Goal: Task Accomplishment & Management: Use online tool/utility

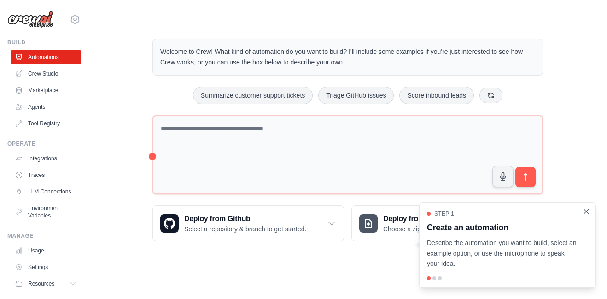
click at [583, 211] on icon "Close walkthrough" at bounding box center [587, 211] width 8 height 8
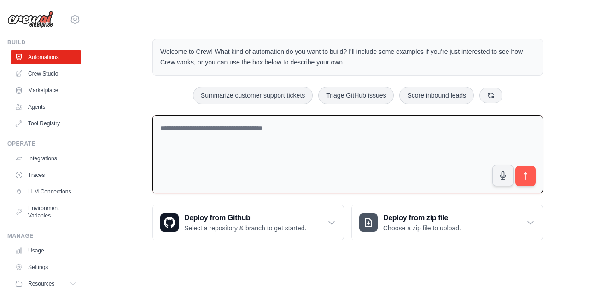
click at [430, 173] on textarea at bounding box center [348, 154] width 391 height 79
paste textarea "**********"
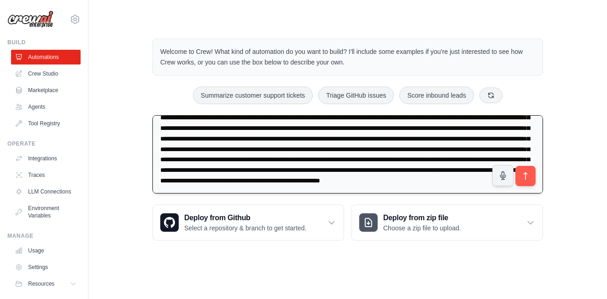
scroll to position [42, 0]
drag, startPoint x: 359, startPoint y: 188, endPoint x: 226, endPoint y: 176, distance: 134.2
click at [226, 176] on textarea at bounding box center [348, 154] width 391 height 79
type textarea "**********"
click at [37, 50] on link "Automations" at bounding box center [47, 57] width 70 height 15
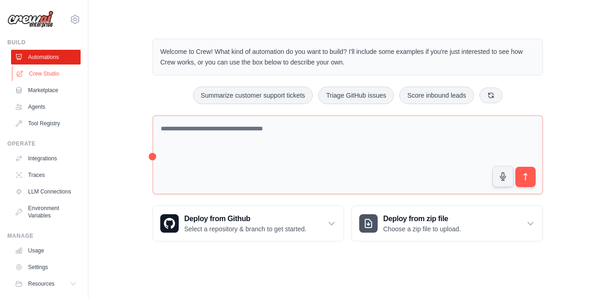
click at [38, 67] on link "Crew Studio" at bounding box center [47, 73] width 70 height 15
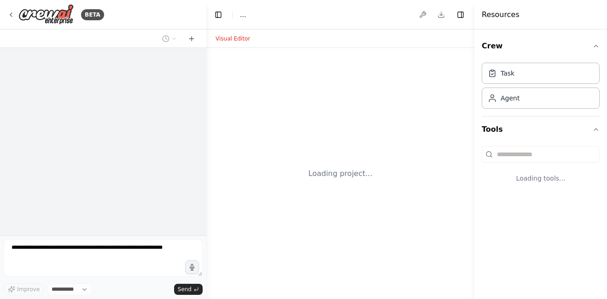
select select "****"
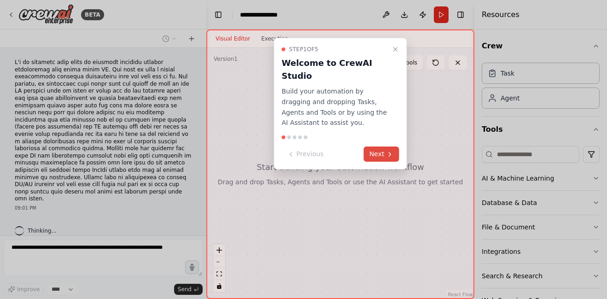
click at [378, 147] on button "Next" at bounding box center [381, 154] width 35 height 15
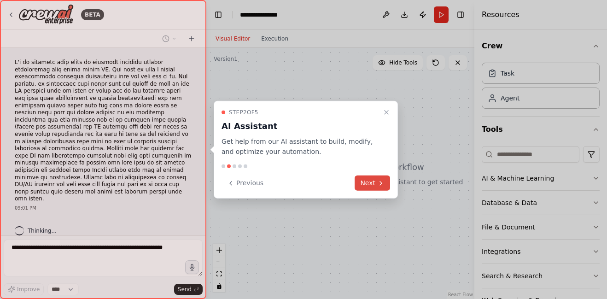
click at [380, 188] on button "Next" at bounding box center [372, 183] width 35 height 15
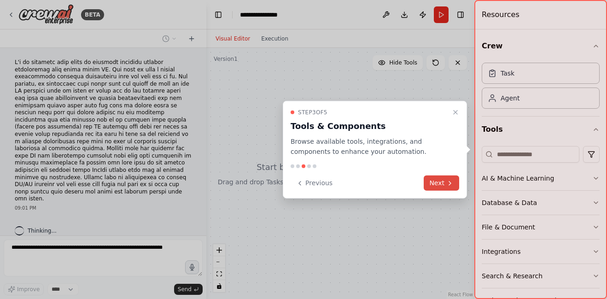
click at [428, 181] on button "Next" at bounding box center [441, 183] width 35 height 15
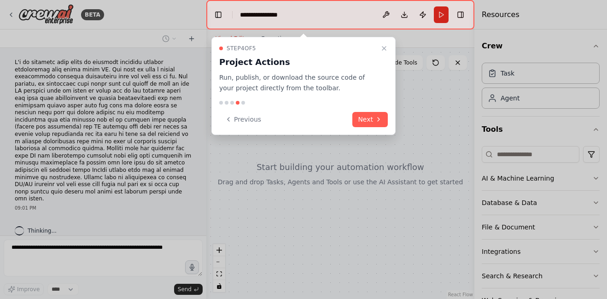
click at [376, 127] on div "Step 4 of 5 Project Actions Run, publish, or download the source code of your p…" at bounding box center [304, 86] width 184 height 98
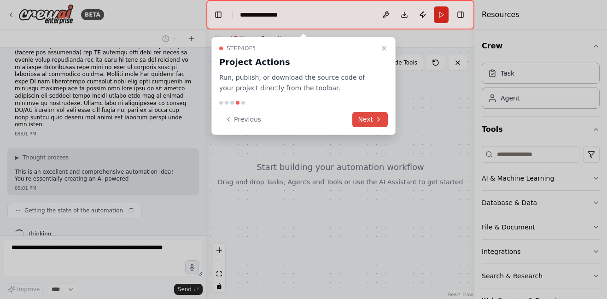
click at [374, 123] on button "Next" at bounding box center [370, 119] width 35 height 15
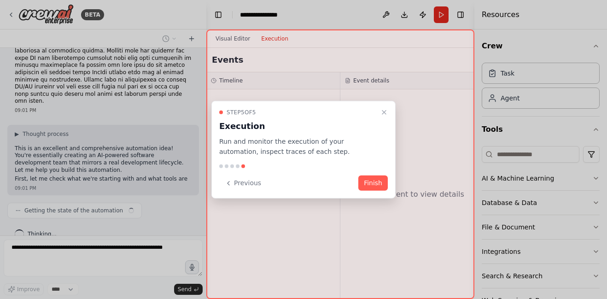
scroll to position [105, 0]
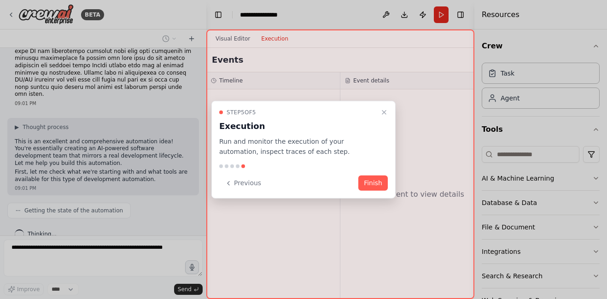
click at [374, 123] on h3 "Execution" at bounding box center [298, 125] width 158 height 13
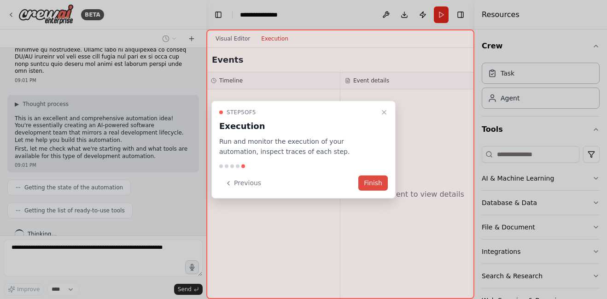
click at [371, 183] on button "Finish" at bounding box center [373, 183] width 29 height 15
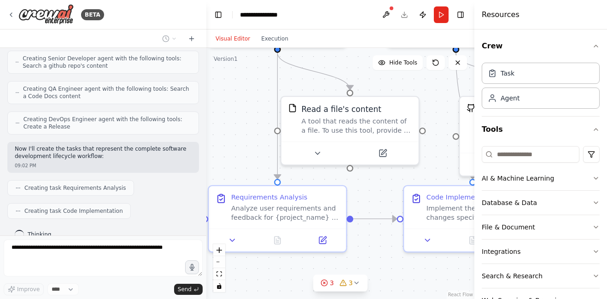
scroll to position [508, 0]
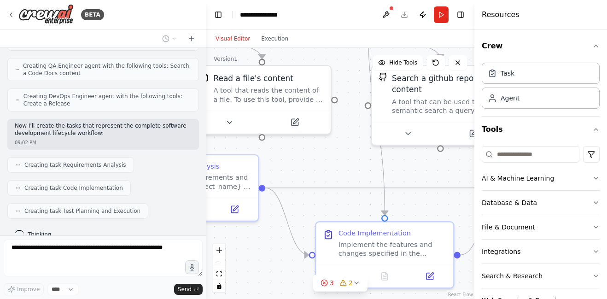
drag, startPoint x: 355, startPoint y: 192, endPoint x: 295, endPoint y: 36, distance: 166.9
click at [295, 36] on div "Visual Editor Execution Version 1 Hide Tools .deletable-edge-delete-btn { width…" at bounding box center [340, 164] width 268 height 270
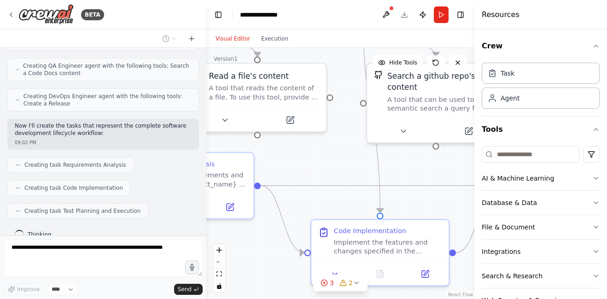
scroll to position [531, 0]
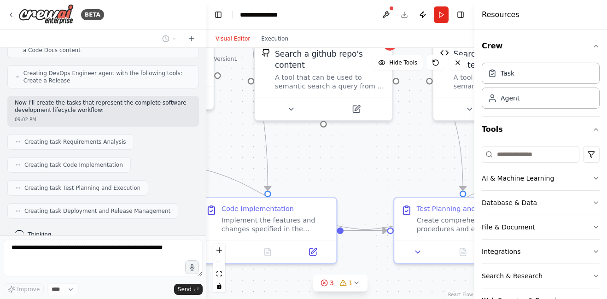
drag, startPoint x: 351, startPoint y: 165, endPoint x: 230, endPoint y: 138, distance: 123.9
click at [230, 138] on div ".deletable-edge-delete-btn { width: 20px; height: 20px; border: 0px solid #ffff…" at bounding box center [340, 173] width 268 height 251
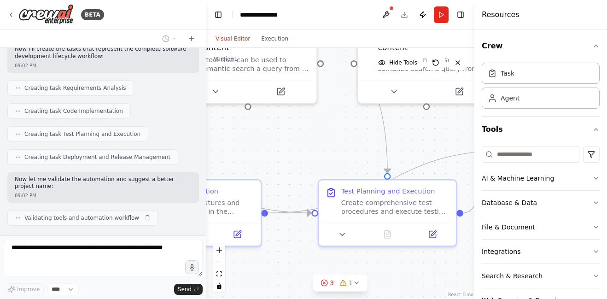
scroll to position [593, 0]
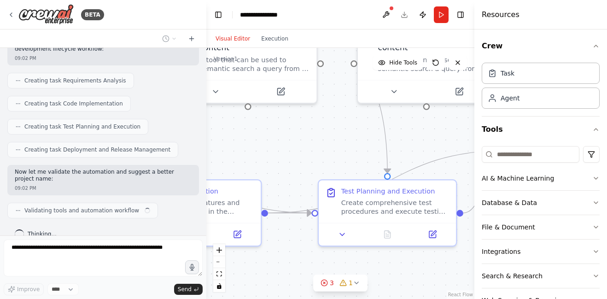
drag, startPoint x: 300, startPoint y: 144, endPoint x: 237, endPoint y: 121, distance: 67.5
click at [237, 121] on div ".deletable-edge-delete-btn { width: 20px; height: 20px; border: 0px solid #ffff…" at bounding box center [340, 173] width 268 height 251
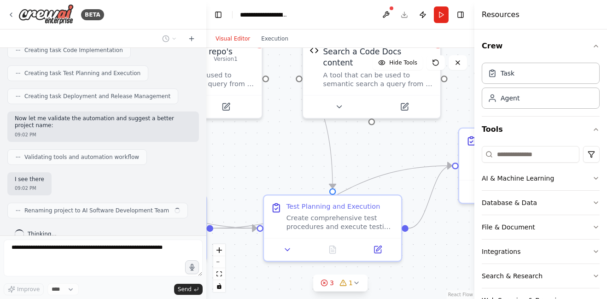
drag, startPoint x: 284, startPoint y: 139, endPoint x: 226, endPoint y: 155, distance: 60.3
click at [226, 155] on div ".deletable-edge-delete-btn { width: 20px; height: 20px; border: 0px solid #ffff…" at bounding box center [340, 173] width 268 height 251
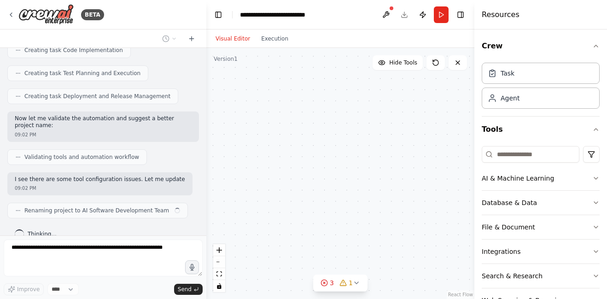
scroll to position [654, 0]
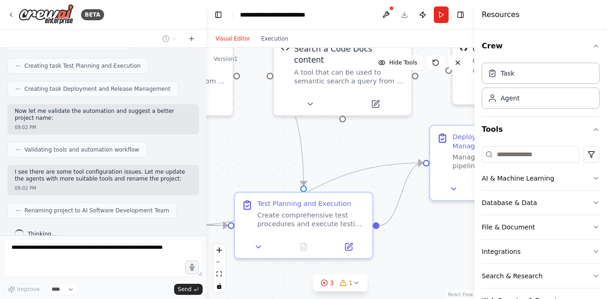
drag, startPoint x: 334, startPoint y: 149, endPoint x: 331, endPoint y: 139, distance: 10.1
click at [331, 139] on div ".deletable-edge-delete-btn { width: 20px; height: 20px; border: 0px solid #ffff…" at bounding box center [340, 173] width 268 height 251
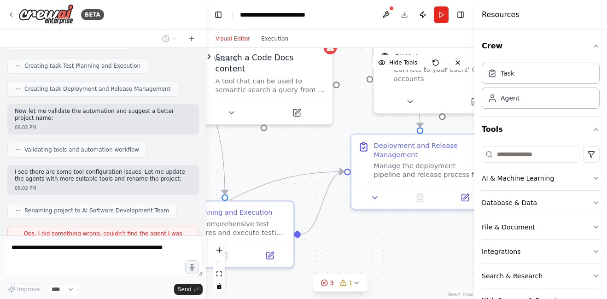
scroll to position [684, 0]
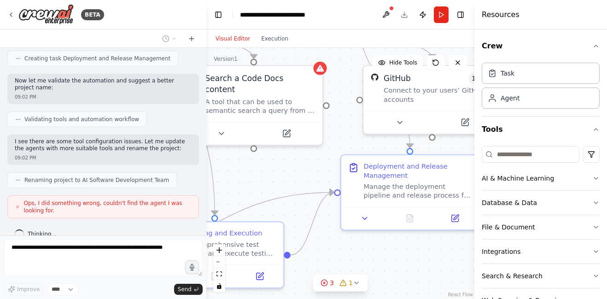
drag, startPoint x: 385, startPoint y: 120, endPoint x: 294, endPoint y: 161, distance: 99.4
click at [294, 161] on div ".deletable-edge-delete-btn { width: 20px; height: 20px; border: 0px solid #ffff…" at bounding box center [340, 173] width 268 height 251
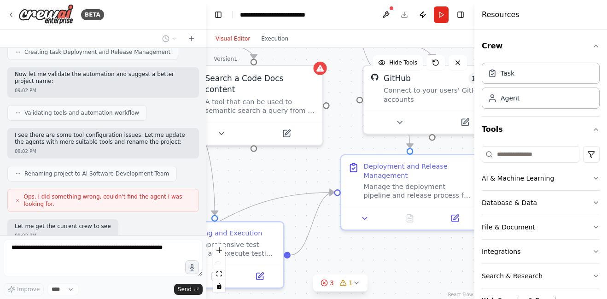
scroll to position [737, 0]
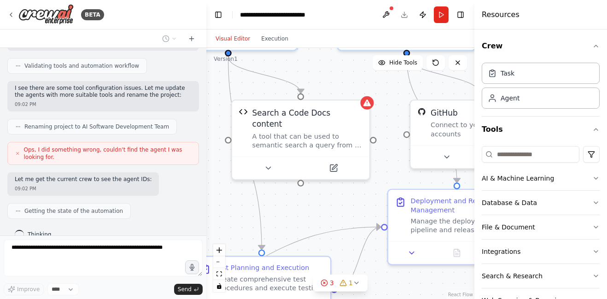
drag, startPoint x: 273, startPoint y: 178, endPoint x: 319, endPoint y: 210, distance: 55.6
click at [319, 210] on div ".deletable-edge-delete-btn { width: 20px; height: 20px; border: 0px solid #ffff…" at bounding box center [340, 173] width 268 height 251
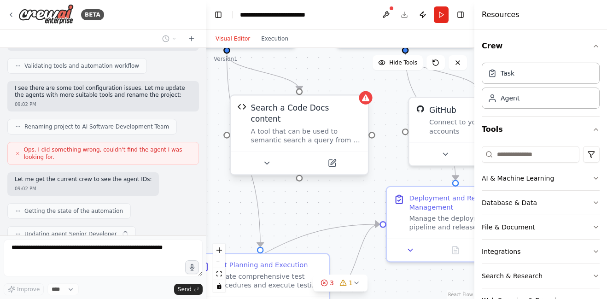
scroll to position [760, 0]
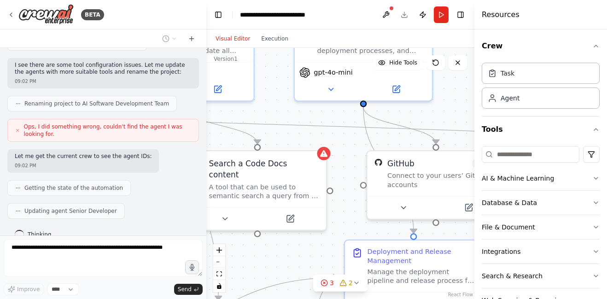
drag, startPoint x: 275, startPoint y: 218, endPoint x: 233, endPoint y: 272, distance: 67.9
click at [233, 272] on div ".deletable-edge-delete-btn { width: 20px; height: 20px; border: 0px solid #ffff…" at bounding box center [340, 173] width 268 height 251
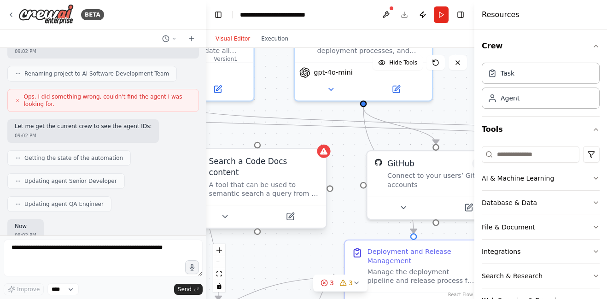
drag, startPoint x: 308, startPoint y: 124, endPoint x: 296, endPoint y: 181, distance: 57.5
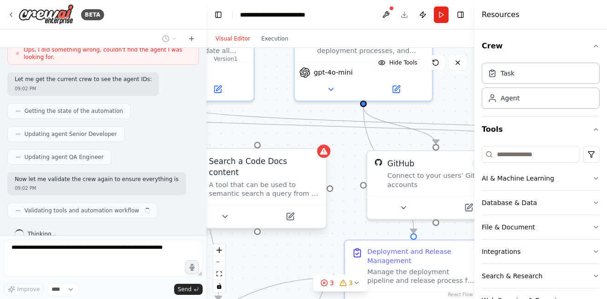
scroll to position [845, 0]
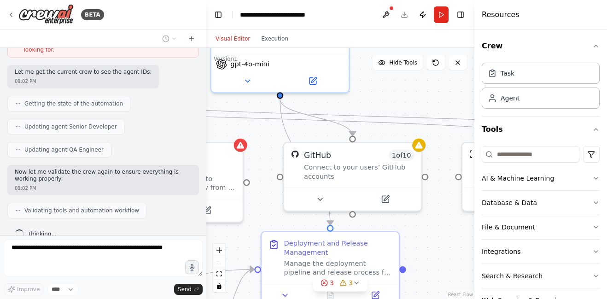
drag, startPoint x: 358, startPoint y: 144, endPoint x: 274, endPoint y: 136, distance: 83.8
click at [274, 136] on div ".deletable-edge-delete-btn { width: 20px; height: 20px; border: 0px solid #ffff…" at bounding box center [340, 173] width 268 height 251
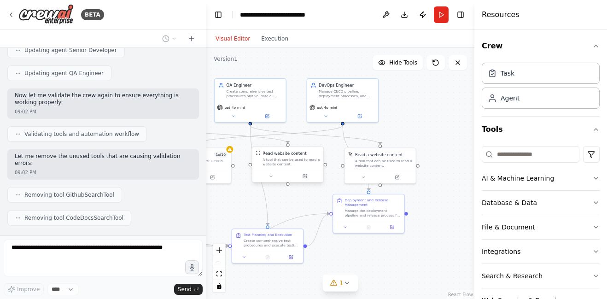
scroll to position [944, 0]
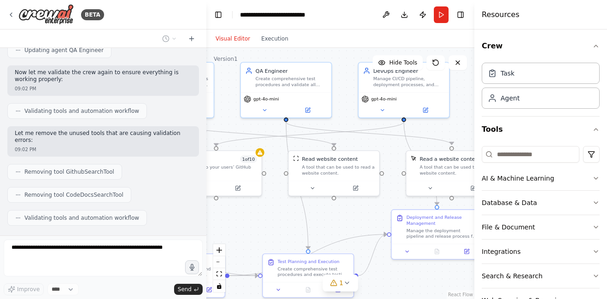
drag, startPoint x: 362, startPoint y: 122, endPoint x: 447, endPoint y: 123, distance: 85.3
click at [447, 123] on div ".deletable-edge-delete-btn { width: 20px; height: 20px; border: 0px solid #ffff…" at bounding box center [340, 173] width 268 height 251
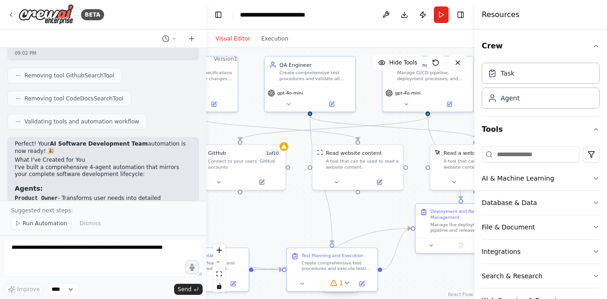
drag, startPoint x: 226, startPoint y: 117, endPoint x: 250, endPoint y: 111, distance: 24.7
click at [250, 111] on div ".deletable-edge-delete-btn { width: 20px; height: 20px; border: 0px solid #ffff…" at bounding box center [340, 173] width 268 height 251
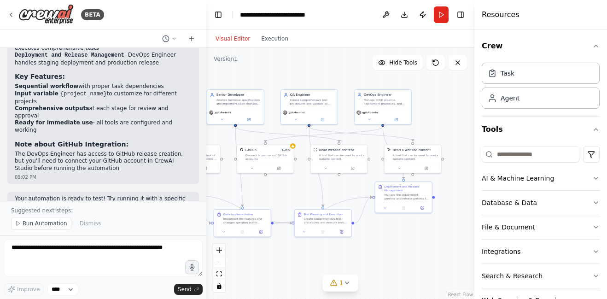
scroll to position [1312, 0]
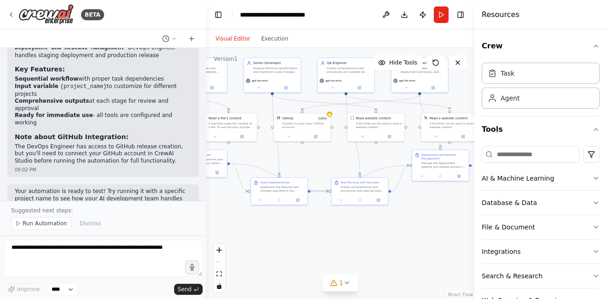
drag, startPoint x: 287, startPoint y: 196, endPoint x: 324, endPoint y: 164, distance: 48.7
click at [324, 164] on div ".deletable-edge-delete-btn { width: 20px; height: 20px; border: 0px solid #ffff…" at bounding box center [340, 173] width 268 height 251
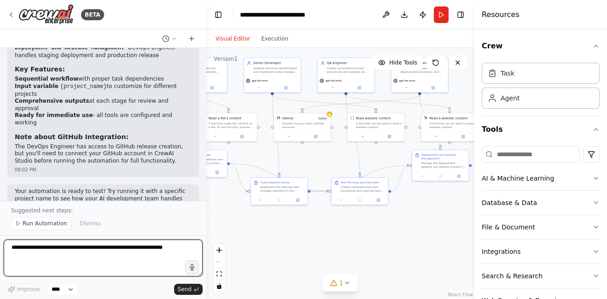
click at [71, 257] on textarea at bounding box center [103, 258] width 199 height 37
click at [48, 247] on textarea at bounding box center [103, 258] width 199 height 37
click at [56, 259] on textarea at bounding box center [103, 258] width 199 height 37
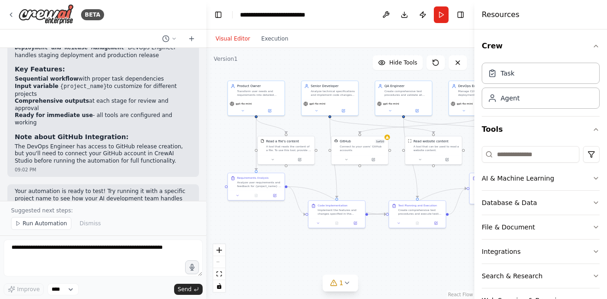
drag, startPoint x: 283, startPoint y: 159, endPoint x: 340, endPoint y: 182, distance: 62.0
click at [340, 182] on div ".deletable-edge-delete-btn { width: 20px; height: 20px; border: 0px solid #ffff…" at bounding box center [340, 173] width 268 height 251
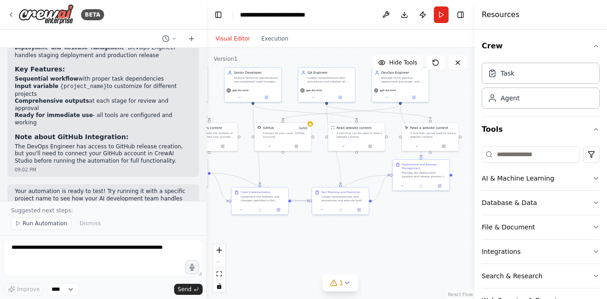
drag, startPoint x: 388, startPoint y: 183, endPoint x: 311, endPoint y: 170, distance: 78.1
click at [311, 170] on div ".deletable-edge-delete-btn { width: 20px; height: 20px; border: 0px solid #ffff…" at bounding box center [340, 173] width 268 height 251
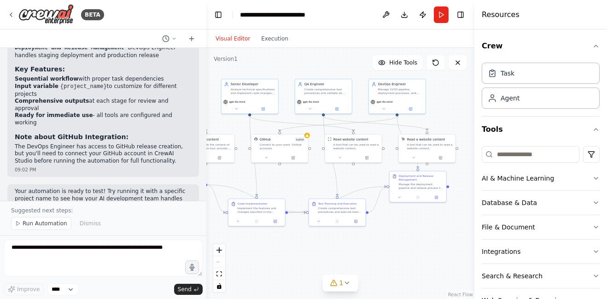
drag, startPoint x: 311, startPoint y: 170, endPoint x: 308, endPoint y: 177, distance: 7.9
click at [308, 177] on div ".deletable-edge-delete-btn { width: 20px; height: 20px; border: 0px solid #ffff…" at bounding box center [340, 173] width 268 height 251
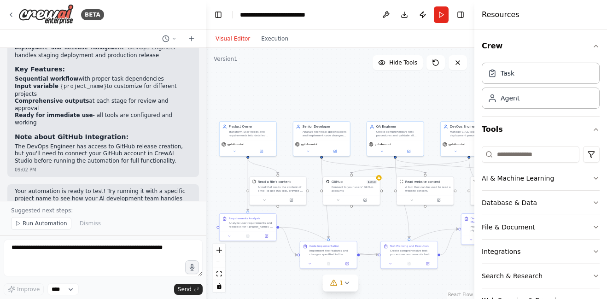
drag, startPoint x: 413, startPoint y: 225, endPoint x: 485, endPoint y: 271, distance: 85.3
click at [485, 271] on div "BETA 09:01 PM ▶ Thought process This is an excellent and comprehensive automati…" at bounding box center [303, 149] width 607 height 299
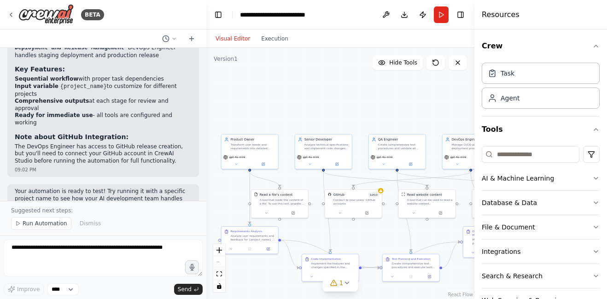
drag, startPoint x: 370, startPoint y: 97, endPoint x: 372, endPoint y: 110, distance: 13.2
click at [372, 110] on div ".deletable-edge-delete-btn { width: 20px; height: 20px; border: 0px solid #ffff…" at bounding box center [340, 173] width 268 height 251
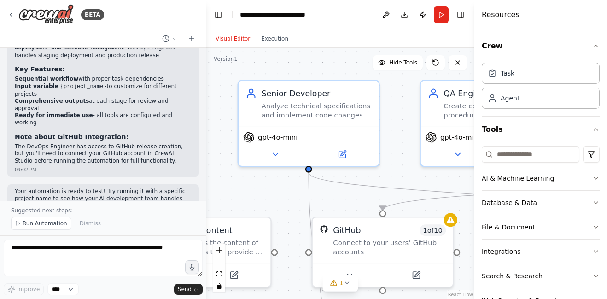
drag, startPoint x: 251, startPoint y: 193, endPoint x: 262, endPoint y: 194, distance: 11.2
click at [265, 188] on div ".deletable-edge-delete-btn { width: 20px; height: 20px; border: 0px solid #ffff…" at bounding box center [340, 173] width 268 height 251
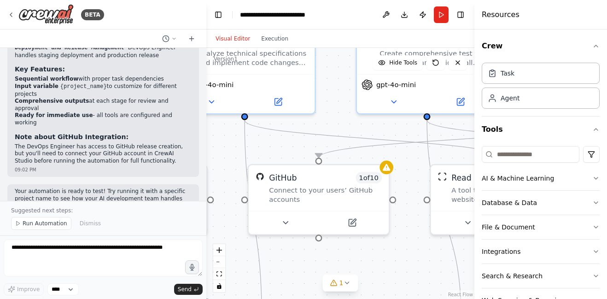
drag, startPoint x: 294, startPoint y: 200, endPoint x: 177, endPoint y: 150, distance: 127.2
click at [177, 150] on div "BETA 09:01 PM ▶ Thought process This is an excellent and comprehensive automati…" at bounding box center [303, 149] width 607 height 299
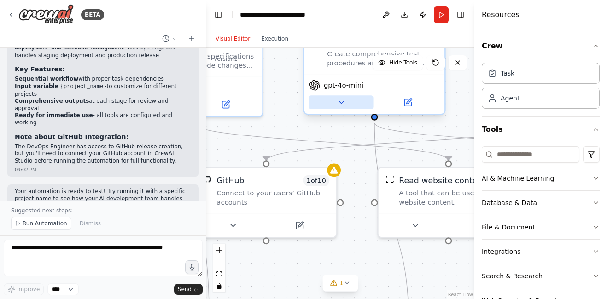
click at [345, 99] on icon at bounding box center [341, 102] width 9 height 9
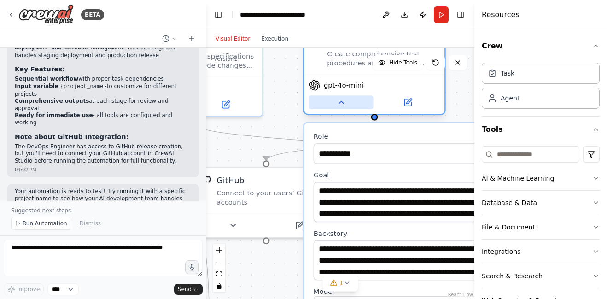
click at [345, 99] on icon at bounding box center [341, 102] width 9 height 9
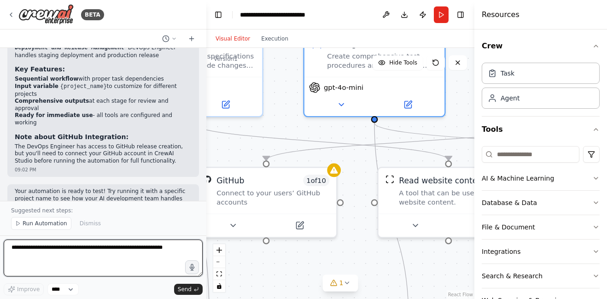
click at [143, 257] on textarea at bounding box center [103, 258] width 199 height 37
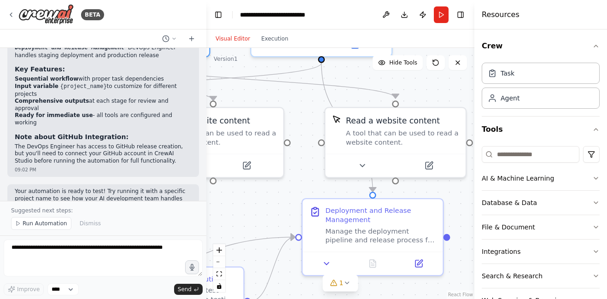
drag, startPoint x: 363, startPoint y: 241, endPoint x: 101, endPoint y: 168, distance: 271.3
click at [101, 168] on div "BETA 09:01 PM ▶ Thought process This is an excellent and comprehensive automati…" at bounding box center [303, 149] width 607 height 299
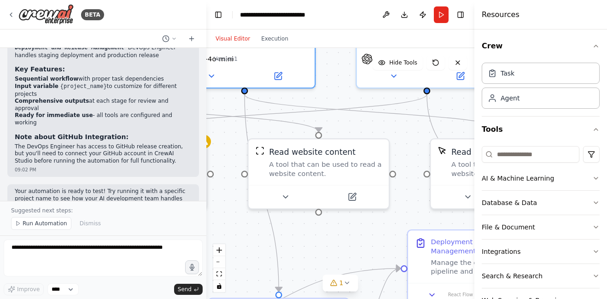
drag, startPoint x: 247, startPoint y: 203, endPoint x: 385, endPoint y: 253, distance: 146.2
click at [385, 253] on div ".deletable-edge-delete-btn { width: 20px; height: 20px; border: 0px solid #ffff…" at bounding box center [340, 173] width 268 height 251
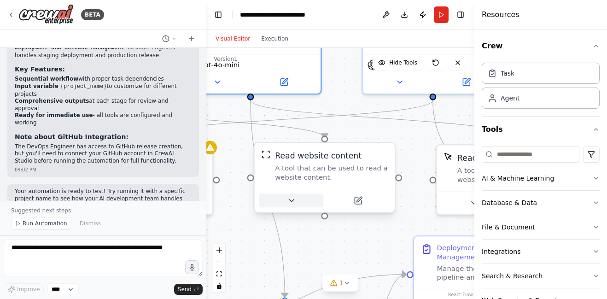
click at [293, 199] on icon at bounding box center [291, 200] width 9 height 9
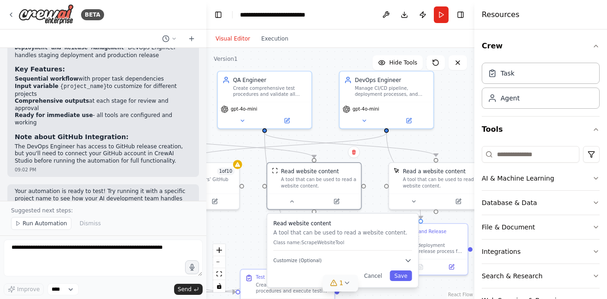
click at [346, 284] on icon at bounding box center [346, 282] width 7 height 7
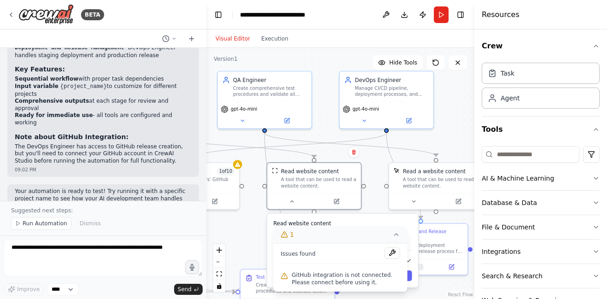
click at [246, 236] on div ".deletable-edge-delete-btn { width: 20px; height: 20px; border: 0px solid #ffff…" at bounding box center [340, 173] width 268 height 251
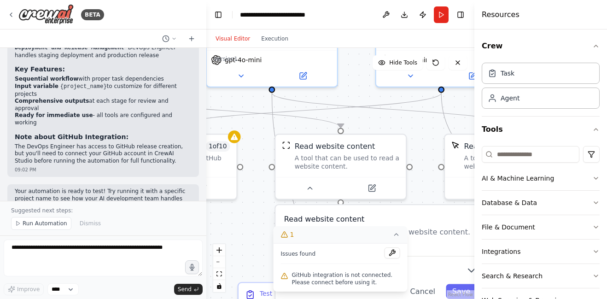
click at [246, 236] on div ".deletable-edge-delete-btn { width: 20px; height: 20px; border: 0px solid #ffff…" at bounding box center [340, 173] width 268 height 251
click at [396, 232] on icon at bounding box center [396, 234] width 7 height 7
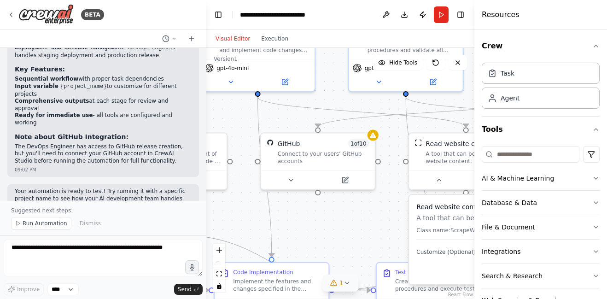
drag, startPoint x: 249, startPoint y: 219, endPoint x: 386, endPoint y: 207, distance: 137.4
click at [386, 207] on div ".deletable-edge-delete-btn { width: 20px; height: 20px; border: 0px solid #ffff…" at bounding box center [340, 173] width 268 height 251
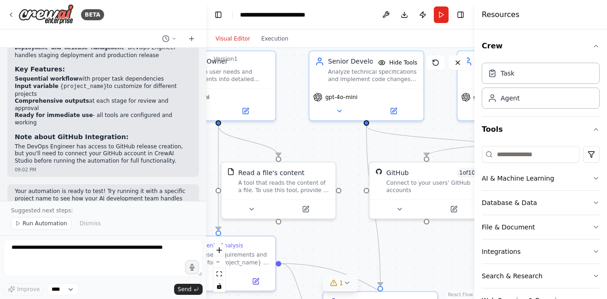
drag, startPoint x: 253, startPoint y: 211, endPoint x: 364, endPoint y: 236, distance: 113.8
click at [364, 236] on div ".deletable-edge-delete-btn { width: 20px; height: 20px; border: 0px solid #ffff…" at bounding box center [340, 173] width 268 height 251
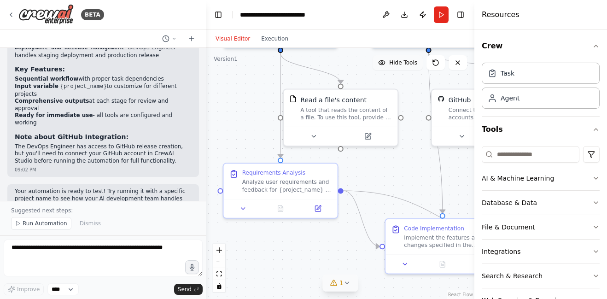
drag, startPoint x: 327, startPoint y: 132, endPoint x: 387, endPoint y: 63, distance: 91.1
click at [387, 63] on div "Version 1 Hide Tools .deletable-edge-delete-btn { width: 20px; height: 20px; bo…" at bounding box center [340, 173] width 268 height 251
drag, startPoint x: 323, startPoint y: 237, endPoint x: 320, endPoint y: 229, distance: 8.2
click at [320, 229] on div ".deletable-edge-delete-btn { width: 20px; height: 20px; border: 0px solid #ffff…" at bounding box center [340, 173] width 268 height 251
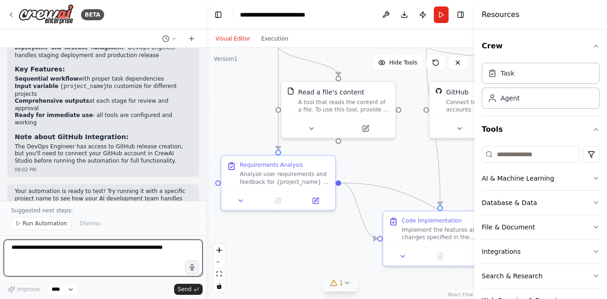
click at [69, 271] on textarea at bounding box center [103, 258] width 199 height 37
click at [78, 265] on textarea at bounding box center [103, 258] width 199 height 37
click at [20, 252] on textarea "**********" at bounding box center [103, 258] width 199 height 37
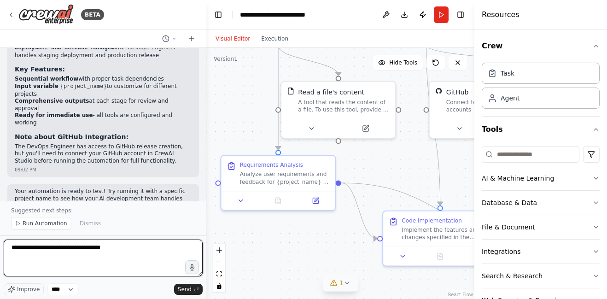
click at [15, 247] on textarea "**********" at bounding box center [103, 258] width 199 height 37
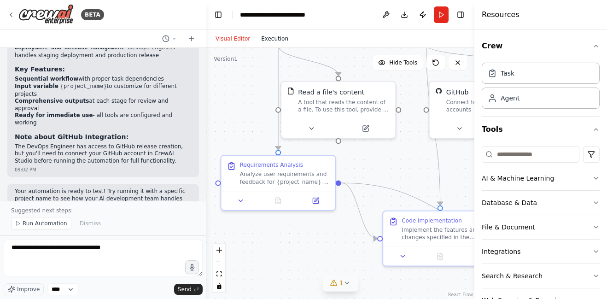
click at [279, 38] on button "Execution" at bounding box center [275, 38] width 38 height 11
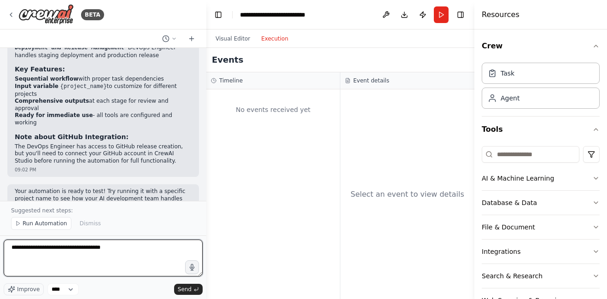
click at [130, 253] on textarea "**********" at bounding box center [103, 258] width 199 height 37
type textarea "*"
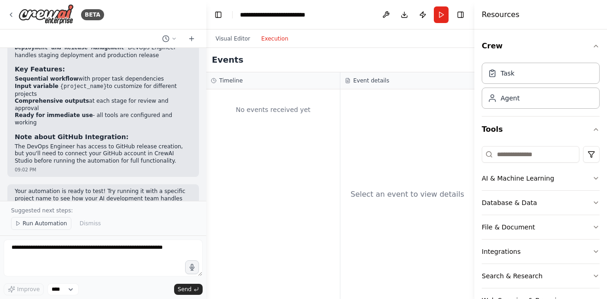
click at [35, 227] on span "Run Automation" at bounding box center [45, 223] width 45 height 7
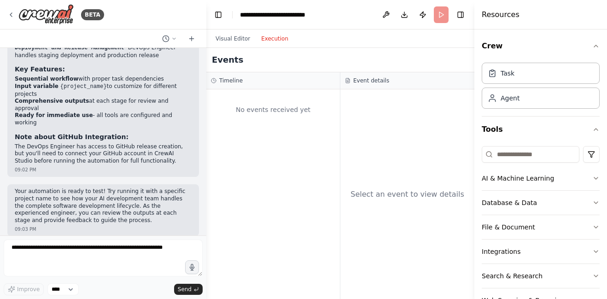
scroll to position [1277, 0]
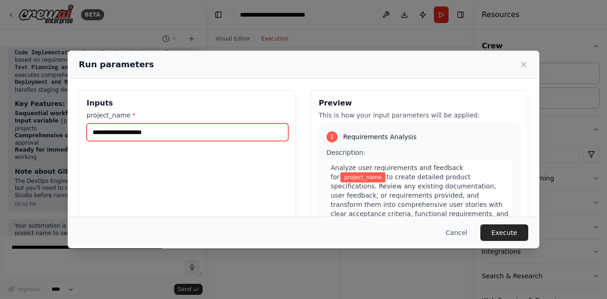
click at [187, 138] on input "project_name *" at bounding box center [188, 133] width 202 height 18
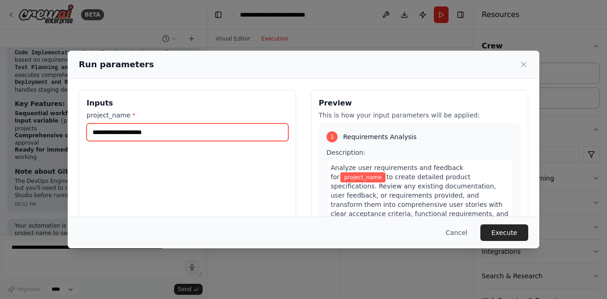
type input "*"
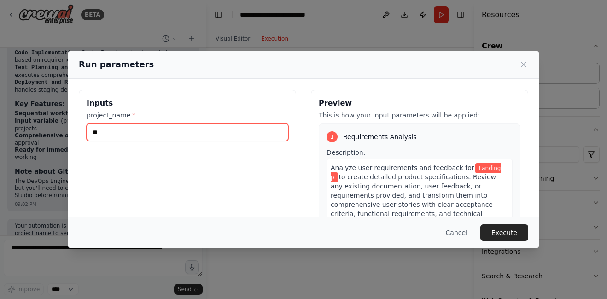
type input "*"
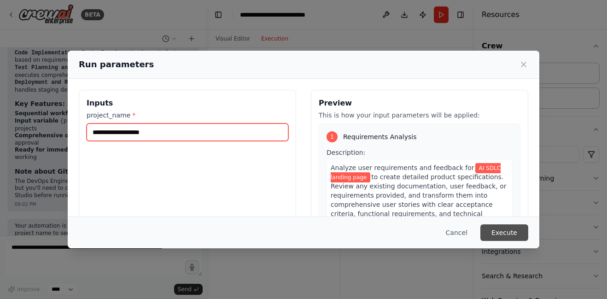
type input "**********"
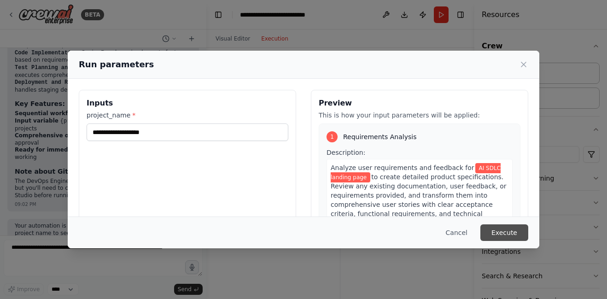
click at [512, 239] on button "Execute" at bounding box center [505, 232] width 48 height 17
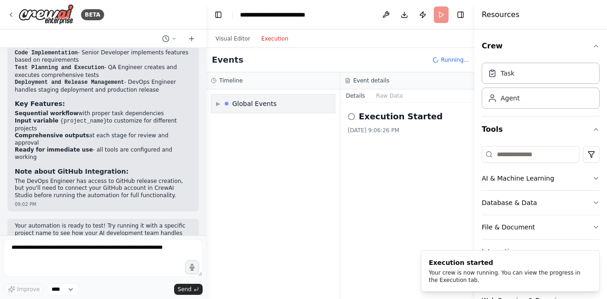
click at [255, 109] on div "▶ Global Events" at bounding box center [274, 103] width 124 height 18
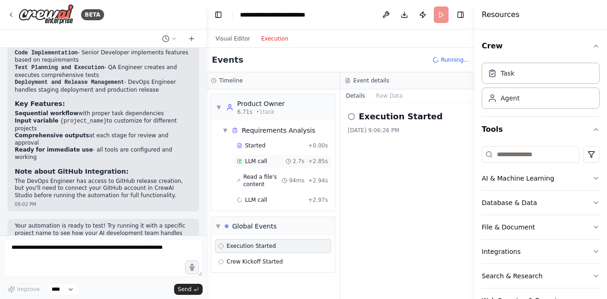
click at [267, 162] on div "LLM call 2.7s + 2.85s" at bounding box center [282, 161] width 91 height 7
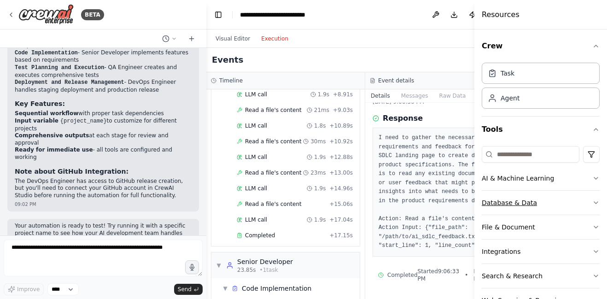
scroll to position [179, 0]
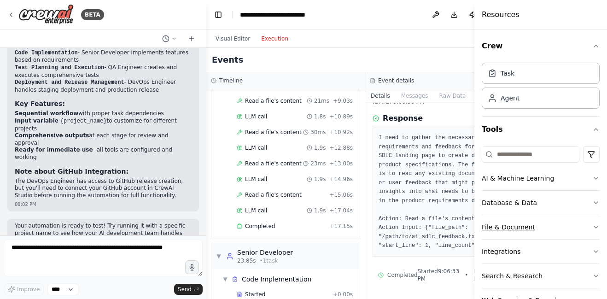
click at [525, 224] on button "File & Document" at bounding box center [541, 227] width 118 height 24
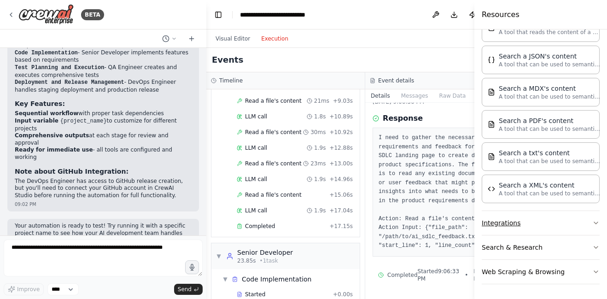
scroll to position [0, 0]
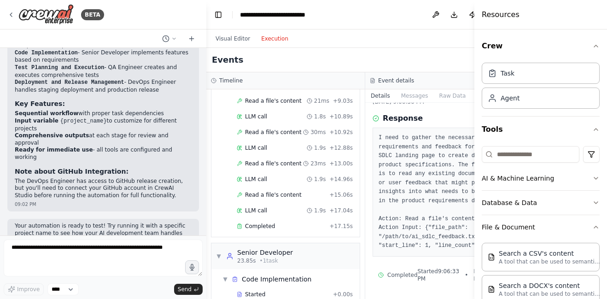
click at [379, 206] on pre "I need to gather the necessary user requirements and feedback for the AI SDLC l…" at bounding box center [445, 192] width 132 height 117
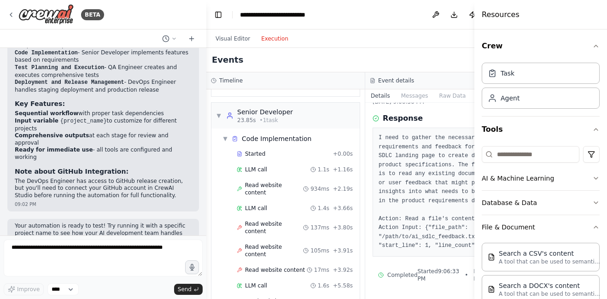
scroll to position [325, 0]
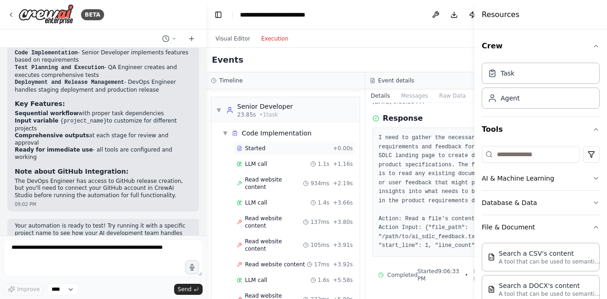
click at [263, 152] on span "Started" at bounding box center [255, 148] width 20 height 7
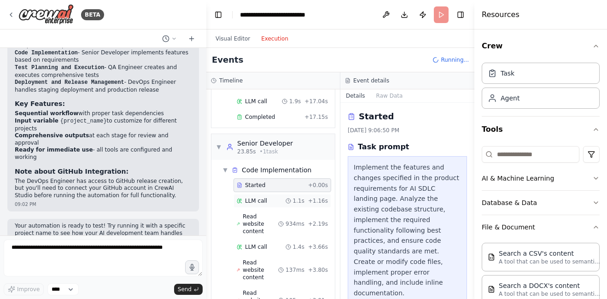
click at [263, 197] on span "LLM call" at bounding box center [256, 200] width 22 height 7
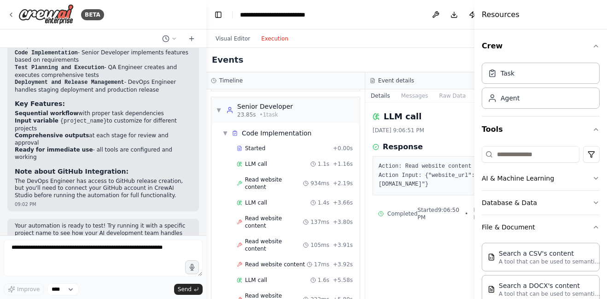
click at [411, 189] on pre "Action: Read website content Action Input: {"website_url":"https://example.com/…" at bounding box center [445, 175] width 132 height 27
click at [429, 179] on pre "Action: Read website content Action Input: {"website_url":"https://example.com/…" at bounding box center [445, 175] width 132 height 27
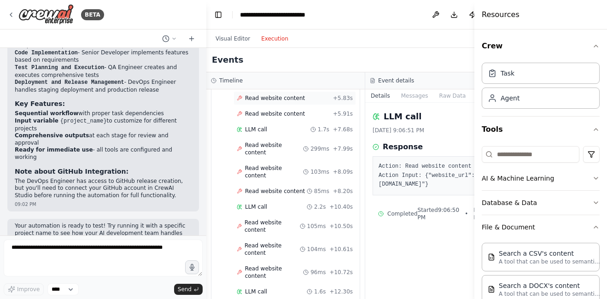
scroll to position [552, 0]
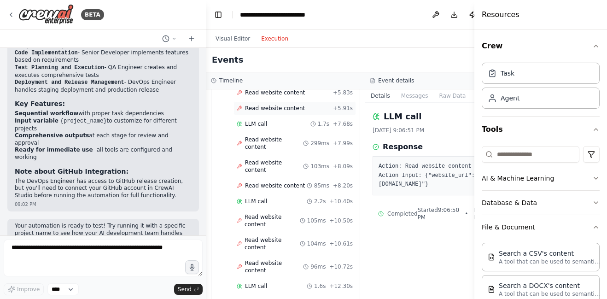
click at [277, 112] on span "Read website content" at bounding box center [275, 108] width 60 height 7
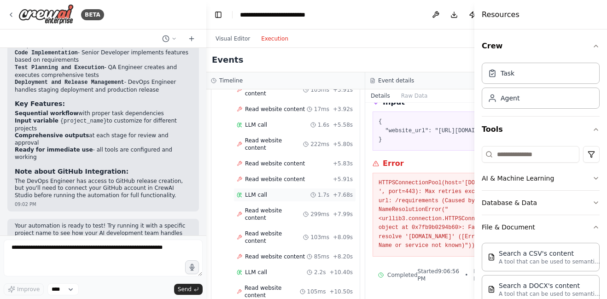
scroll to position [480, 0]
click at [264, 130] on span "LLM call" at bounding box center [256, 125] width 22 height 7
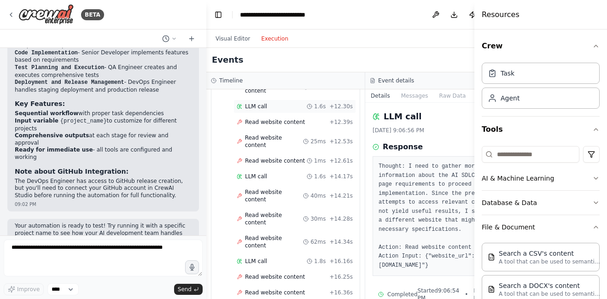
click at [261, 110] on span "LLM call" at bounding box center [256, 106] width 22 height 7
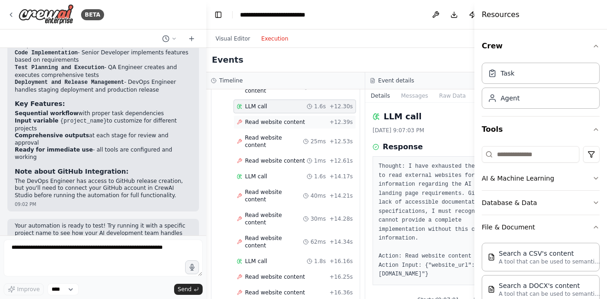
scroll to position [680, 0]
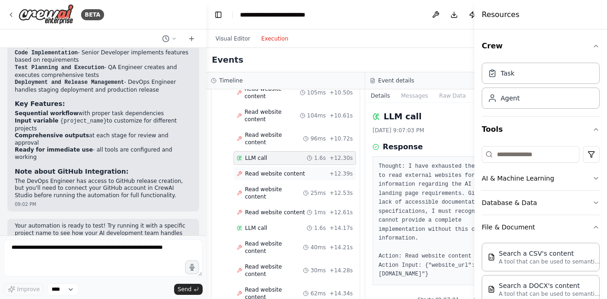
click at [260, 179] on div "Read website content + 12.39s" at bounding box center [295, 174] width 123 height 14
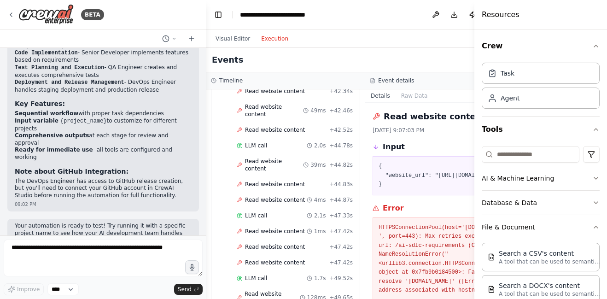
scroll to position [1958, 0]
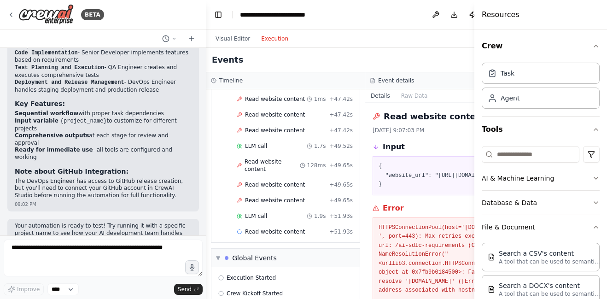
click at [253, 220] on div "LLM call 1.9s + 51.93s" at bounding box center [295, 216] width 123 height 14
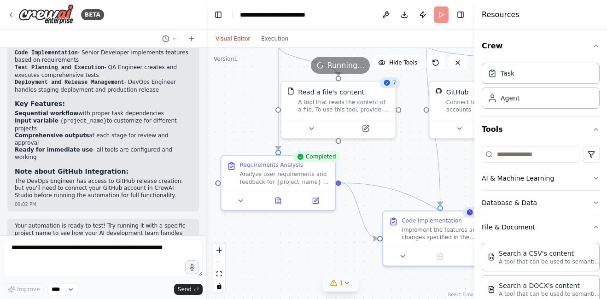
click at [231, 34] on button "Visual Editor" at bounding box center [233, 38] width 46 height 11
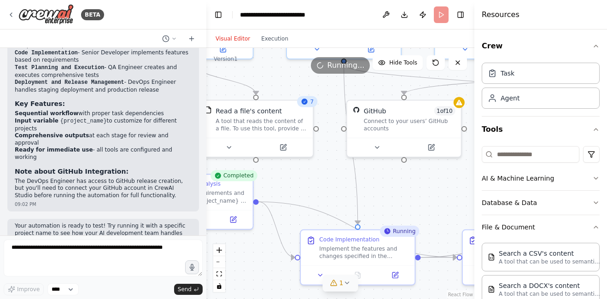
drag, startPoint x: 404, startPoint y: 175, endPoint x: 320, endPoint y: 188, distance: 84.9
click at [320, 188] on div ".deletable-edge-delete-btn { width: 20px; height: 20px; border: 0px solid #ffff…" at bounding box center [340, 173] width 268 height 251
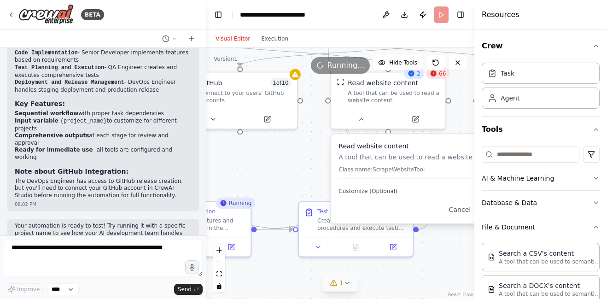
drag, startPoint x: 405, startPoint y: 191, endPoint x: 243, endPoint y: 161, distance: 165.0
click at [243, 161] on div ".deletable-edge-delete-btn { width: 20px; height: 20px; border: 0px solid #ffff…" at bounding box center [340, 173] width 268 height 251
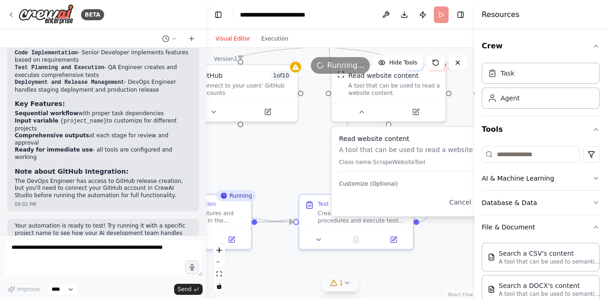
click at [285, 167] on div ".deletable-edge-delete-btn { width: 20px; height: 20px; border: 0px solid #ffff…" at bounding box center [340, 173] width 268 height 251
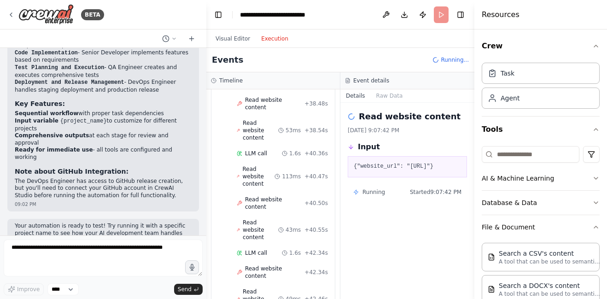
click at [280, 41] on button "Execution" at bounding box center [275, 38] width 38 height 11
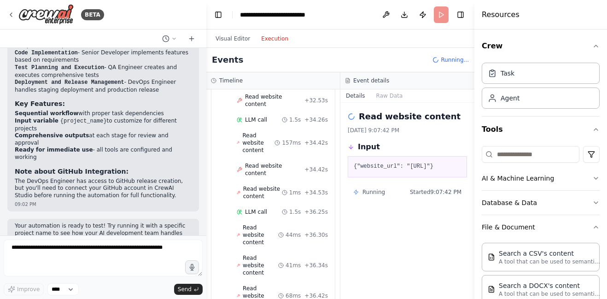
scroll to position [1828, 0]
click at [419, 171] on pre "{"website_url": "https://www.sdlc.ai/requirements"}" at bounding box center [407, 166] width 107 height 9
click at [411, 171] on pre "{"website_url": "https://www.sdlc.ai/requirements"}" at bounding box center [407, 166] width 107 height 9
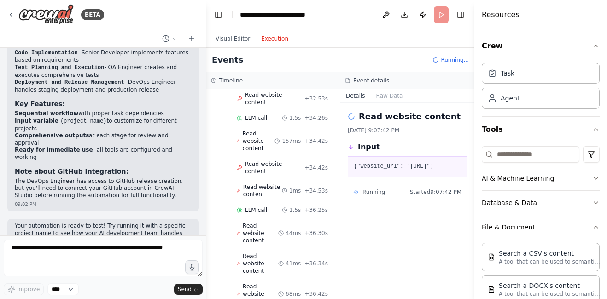
click at [443, 171] on pre "{"website_url": "https://www.sdlc.ai/requirements"}" at bounding box center [407, 166] width 107 height 9
click at [412, 171] on pre "{"website_url": "https://www.sdlc.ai/requirements"}" at bounding box center [407, 166] width 107 height 9
click at [434, 171] on pre "{"website_url": "https://www.sdlc.ai/requirements"}" at bounding box center [407, 166] width 107 height 9
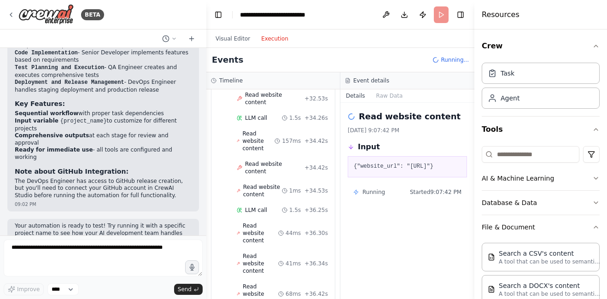
click at [434, 171] on pre "{"website_url": "https://www.sdlc.ai/requirements"}" at bounding box center [407, 166] width 107 height 9
click at [418, 171] on pre "{"website_url": "https://www.sdlc.ai/requirements"}" at bounding box center [407, 166] width 107 height 9
click at [457, 66] on div "Events Running..." at bounding box center [340, 60] width 268 height 24
click at [454, 15] on header "**********" at bounding box center [340, 14] width 268 height 29
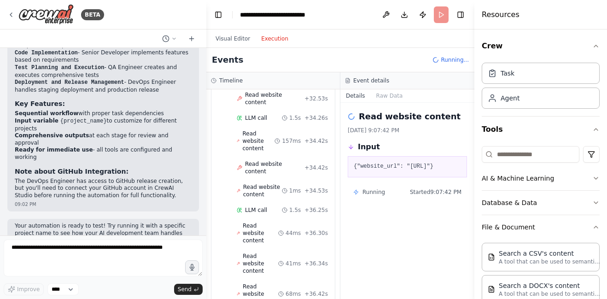
click at [278, 37] on button "Execution" at bounding box center [275, 38] width 38 height 11
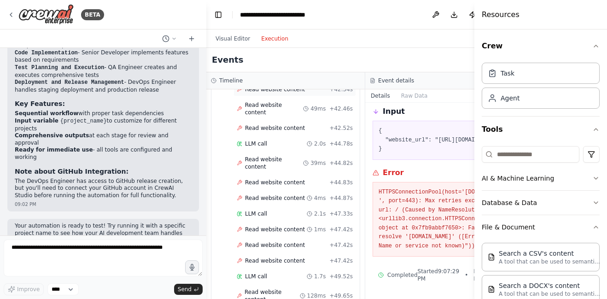
scroll to position [2153, 0]
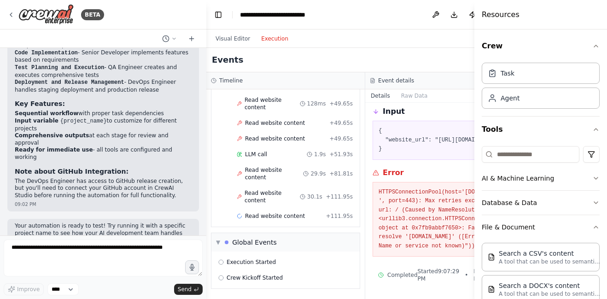
click at [276, 206] on div "Read website content 30.1s + 111.95s" at bounding box center [295, 196] width 123 height 21
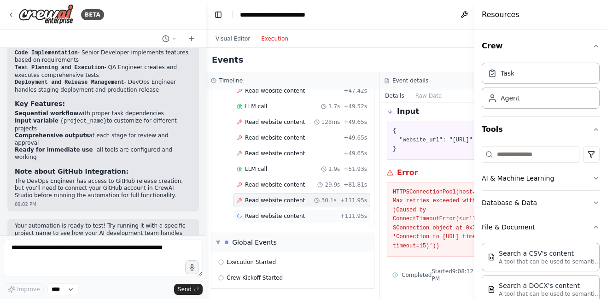
click at [279, 214] on span "Read website content" at bounding box center [275, 215] width 60 height 7
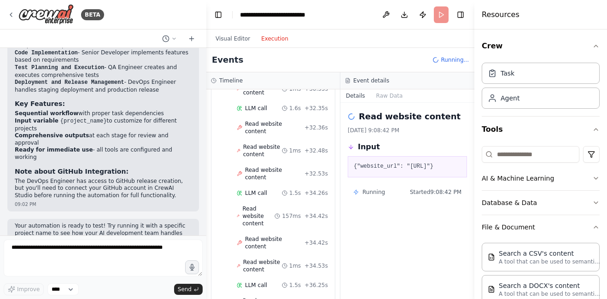
scroll to position [2153, 0]
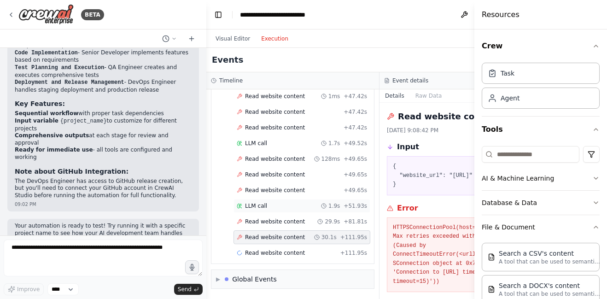
click at [266, 208] on div "LLM call 1.9s + 51.93s" at bounding box center [302, 205] width 130 height 7
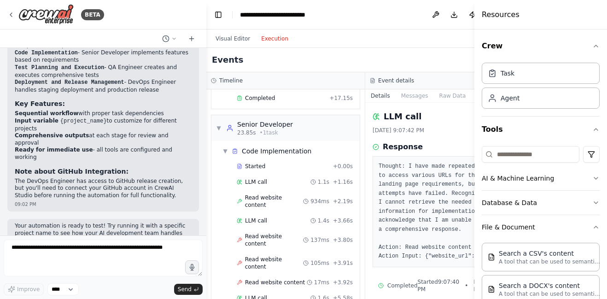
scroll to position [0, 0]
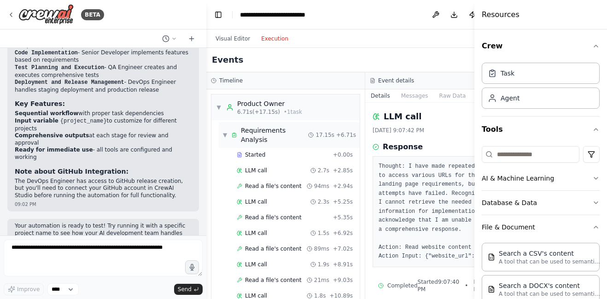
click at [224, 132] on span "▼" at bounding box center [225, 134] width 5 height 7
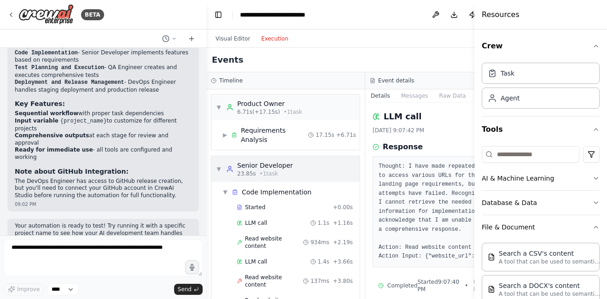
click at [216, 165] on span "▼" at bounding box center [219, 168] width 6 height 7
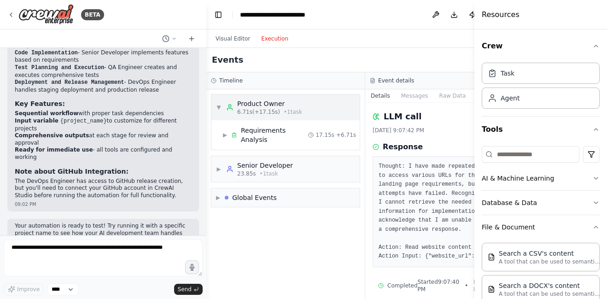
click at [256, 111] on span "6.71s (+17.15s)" at bounding box center [258, 111] width 43 height 7
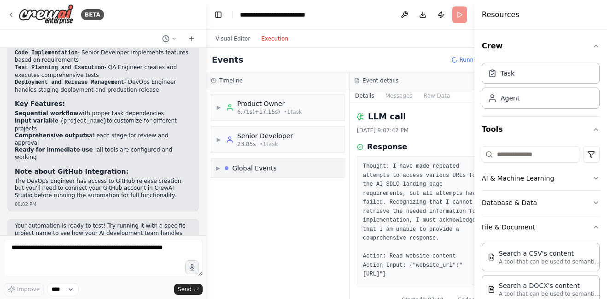
click at [272, 169] on div "Global Events" at bounding box center [254, 168] width 45 height 9
click at [266, 194] on div "Execution Started" at bounding box center [277, 188] width 125 height 14
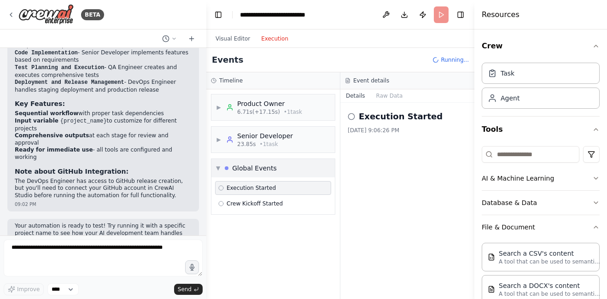
click at [274, 170] on div "▼ Global Events" at bounding box center [274, 168] width 124 height 18
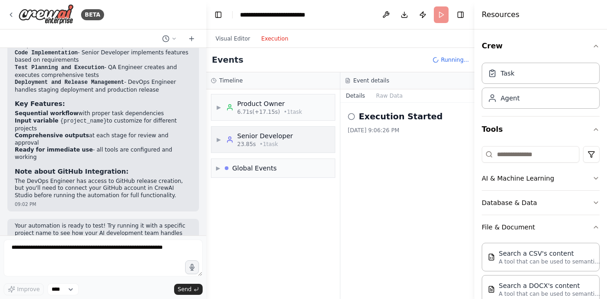
click at [233, 143] on icon at bounding box center [229, 139] width 7 height 7
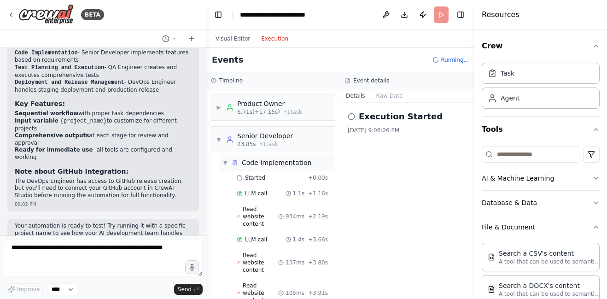
click at [228, 162] on span "▼" at bounding box center [226, 162] width 6 height 7
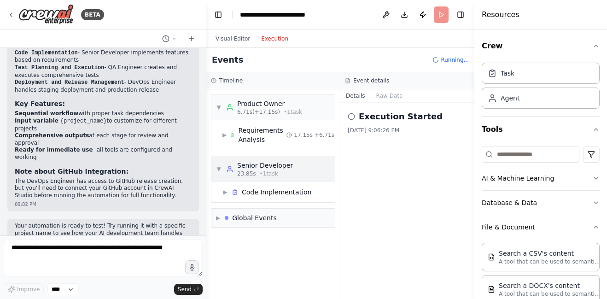
click at [262, 177] on div "▼ Senior Developer 23.85s • 1 task" at bounding box center [274, 169] width 124 height 26
click at [452, 53] on div "Events Running..." at bounding box center [340, 60] width 268 height 24
click at [593, 47] on icon "button" at bounding box center [596, 45] width 7 height 7
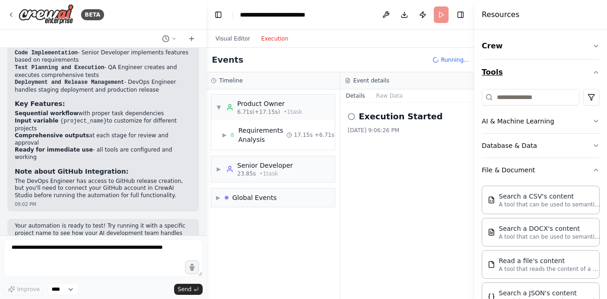
click at [593, 66] on button "Tools" at bounding box center [541, 72] width 118 height 26
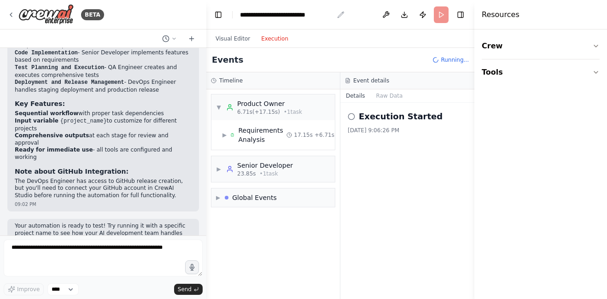
click at [257, 13] on div "**********" at bounding box center [287, 14] width 94 height 9
click at [277, 41] on button "Execution" at bounding box center [275, 38] width 38 height 11
click at [282, 168] on div "Senior Developer" at bounding box center [265, 165] width 56 height 9
click at [292, 205] on div "▼ Product Owner 6.71s (+17.15s) • 1 task ▶ Requirements Analysis 17.15s + 6.71s…" at bounding box center [273, 194] width 134 height 210
click at [293, 192] on div "Code Implementation" at bounding box center [277, 192] width 70 height 9
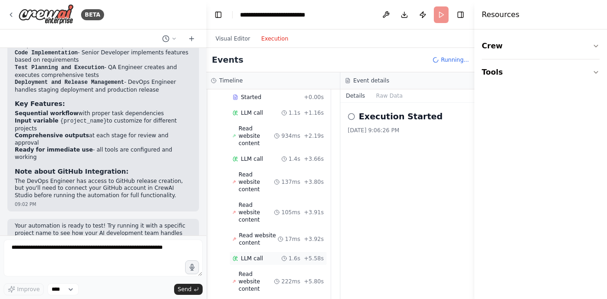
scroll to position [118, 4]
click at [259, 136] on span "Read website content" at bounding box center [256, 137] width 35 height 22
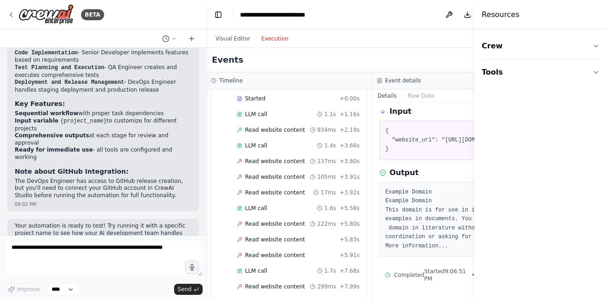
scroll to position [38, 0]
click at [386, 148] on pre "{ "website_url": "https://example.com/ai-sdlc-landing-page" }" at bounding box center [455, 140] width 139 height 27
drag, startPoint x: 400, startPoint y: 158, endPoint x: 365, endPoint y: 144, distance: 37.1
click at [386, 144] on pre "{ "website_url": "https://example.com/ai-sdlc-landing-page" }" at bounding box center [455, 140] width 139 height 27
click at [439, 154] on pre "{ "website_url": "https://example.com/ai-sdlc-landing-page" }" at bounding box center [455, 140] width 139 height 27
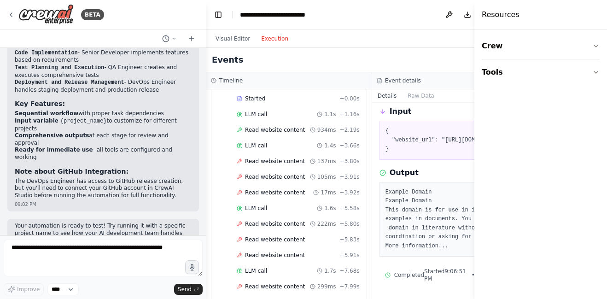
drag, startPoint x: 404, startPoint y: 157, endPoint x: 371, endPoint y: 141, distance: 36.1
click at [386, 141] on pre "{ "website_url": "https://example.com/ai-sdlc-landing-page" }" at bounding box center [455, 140] width 139 height 27
click at [437, 180] on div "Read website content 8/24/2025, 9:06:52 PM Input { "website_url": "https://exam…" at bounding box center [455, 201] width 166 height 196
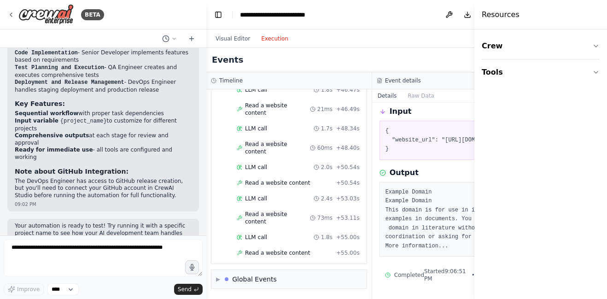
scroll to position [2708, 0]
click at [271, 255] on span "Read a website content" at bounding box center [277, 252] width 65 height 7
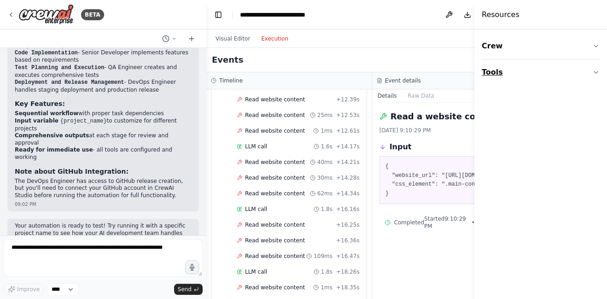
scroll to position [430, 0]
click at [589, 73] on button "Tools" at bounding box center [541, 72] width 118 height 26
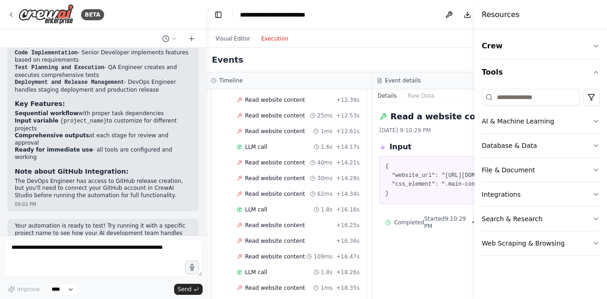
click at [229, 32] on div "Visual Editor Execution" at bounding box center [252, 38] width 84 height 18
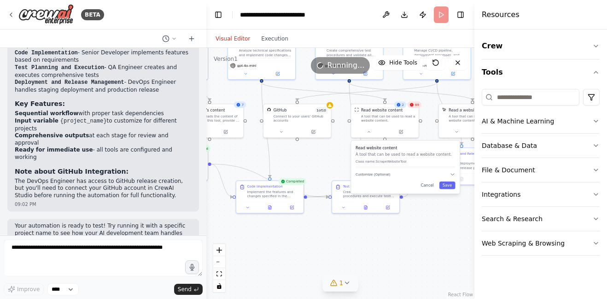
click at [229, 41] on button "Visual Editor" at bounding box center [233, 38] width 46 height 11
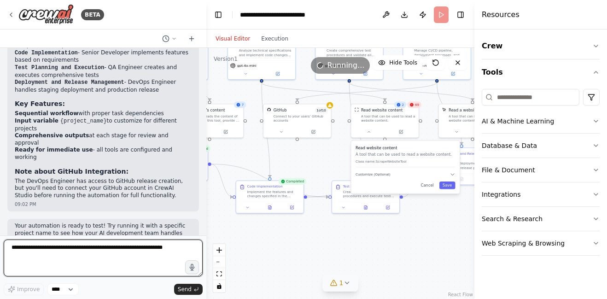
click at [114, 258] on textarea at bounding box center [103, 258] width 199 height 37
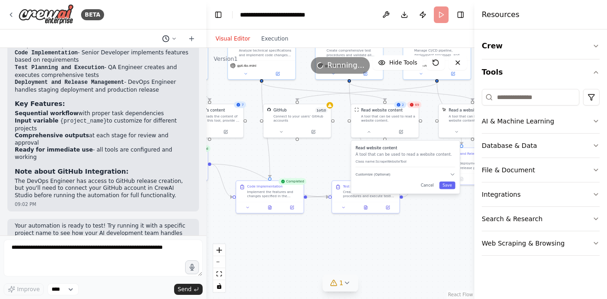
click at [165, 35] on icon at bounding box center [165, 38] width 7 height 7
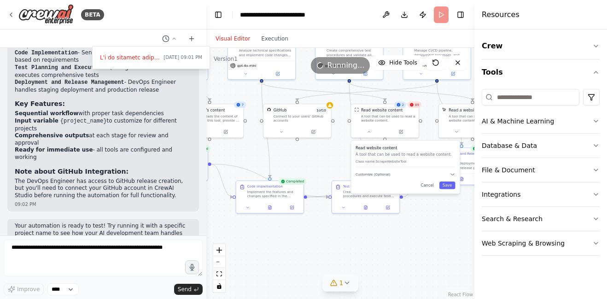
click at [191, 12] on div at bounding box center [103, 149] width 206 height 299
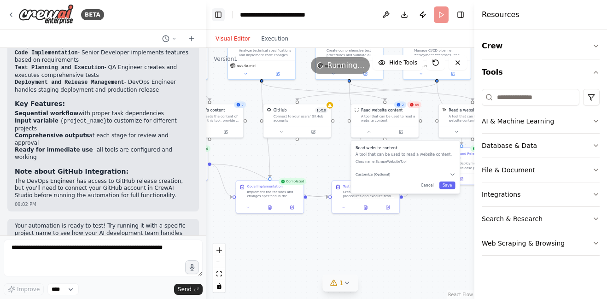
click at [222, 16] on button "Toggle Left Sidebar" at bounding box center [218, 14] width 13 height 13
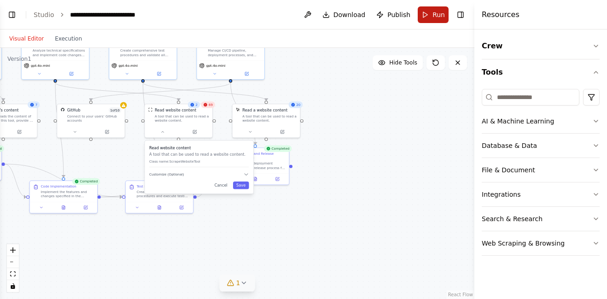
click at [447, 15] on button "Run" at bounding box center [433, 14] width 31 height 17
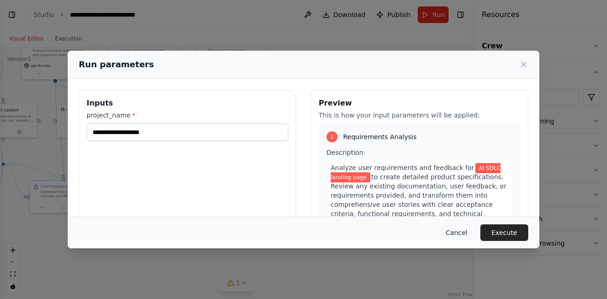
click at [465, 225] on button "Cancel" at bounding box center [457, 232] width 36 height 17
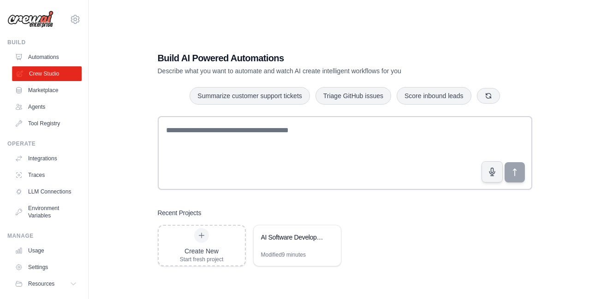
click at [53, 66] on link "Crew Studio" at bounding box center [47, 73] width 70 height 15
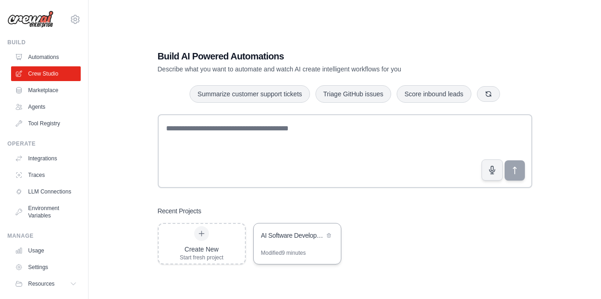
click at [289, 253] on div "Modified 9 minutes" at bounding box center [283, 252] width 45 height 7
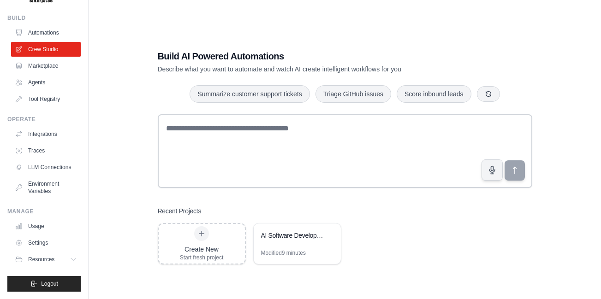
scroll to position [18, 0]
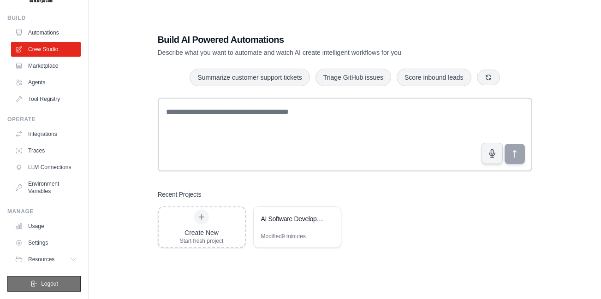
click at [56, 282] on button "Logout" at bounding box center [43, 284] width 73 height 16
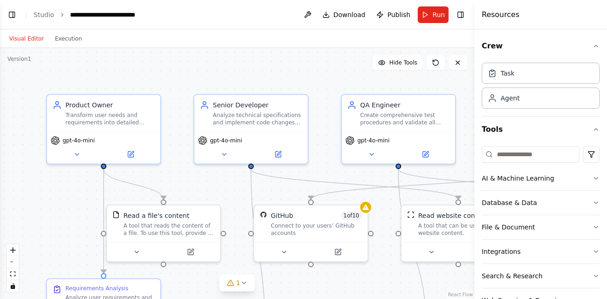
scroll to position [1277, 0]
click at [180, 101] on div ".deletable-edge-delete-btn { width: 20px; height: 20px; border: 0px solid #ffff…" at bounding box center [237, 173] width 475 height 251
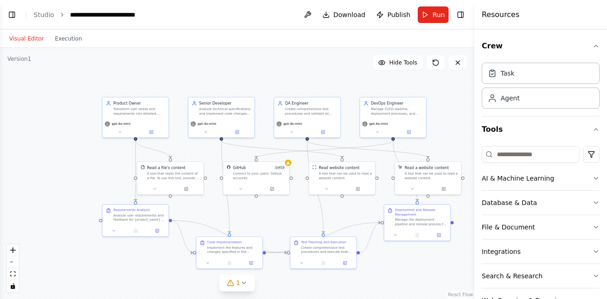
click at [179, 82] on div ".deletable-edge-delete-btn { width: 20px; height: 20px; border: 0px solid #ffff…" at bounding box center [237, 173] width 475 height 251
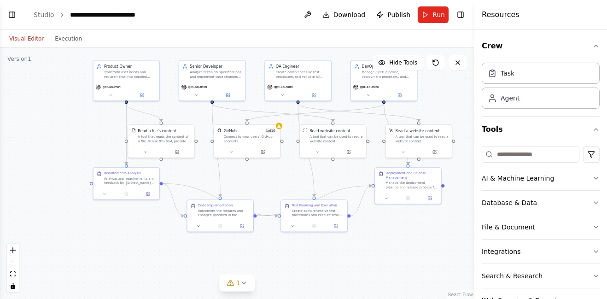
drag, startPoint x: 189, startPoint y: 136, endPoint x: 170, endPoint y: 46, distance: 92.8
click at [170, 46] on div "Visual Editor Execution Version 1 Hide Tools .deletable-edge-delete-btn { width…" at bounding box center [237, 164] width 475 height 270
click at [217, 213] on div "Implement the features and changes specified in the product requirements for {p…" at bounding box center [224, 212] width 52 height 9
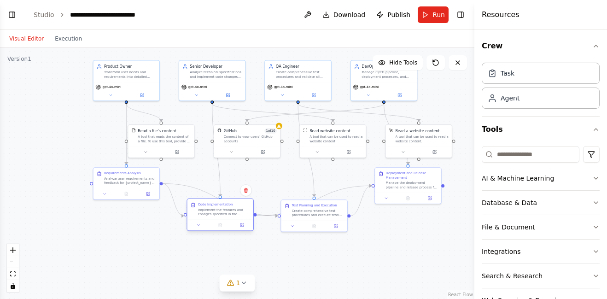
click at [217, 213] on div "Implement the features and changes specified in the product requirements for {p…" at bounding box center [224, 212] width 52 height 9
click at [247, 289] on button "1" at bounding box center [237, 283] width 35 height 17
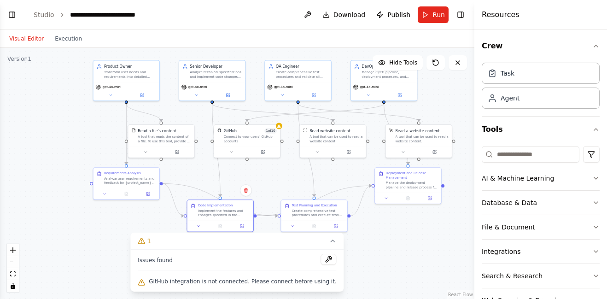
click at [24, 11] on header "**********" at bounding box center [237, 14] width 475 height 29
click at [12, 18] on button "Toggle Left Sidebar" at bounding box center [12, 14] width 13 height 13
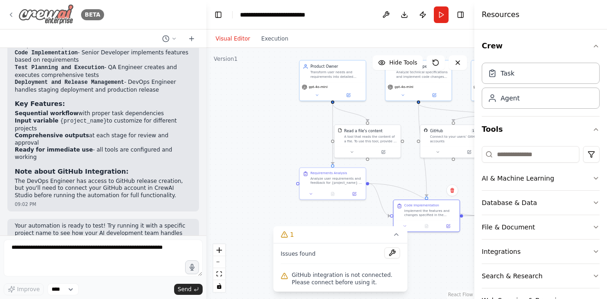
click at [47, 21] on img at bounding box center [45, 14] width 55 height 21
